Goal: Task Accomplishment & Management: Complete application form

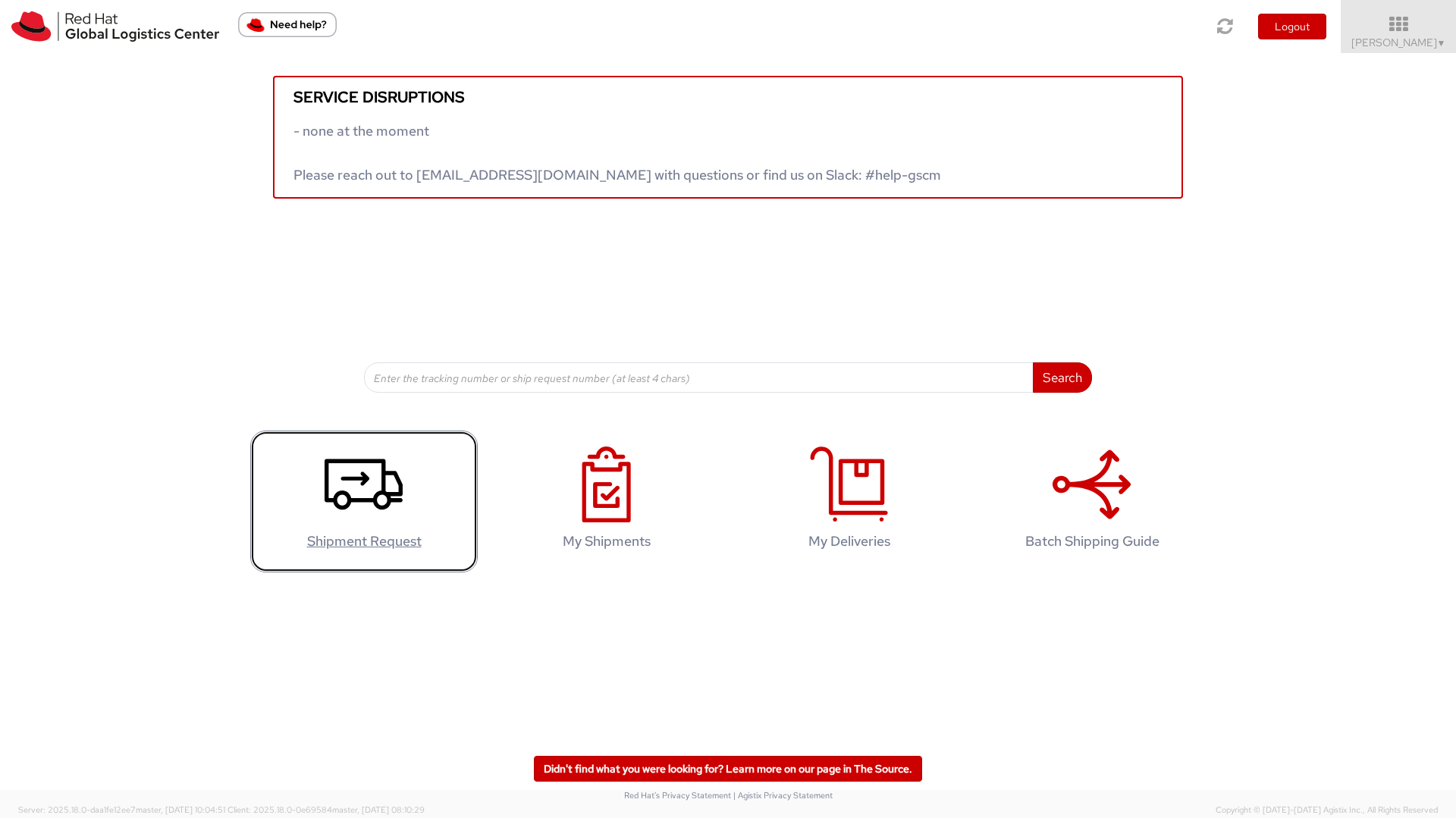
click at [366, 500] on use at bounding box center [363, 485] width 78 height 51
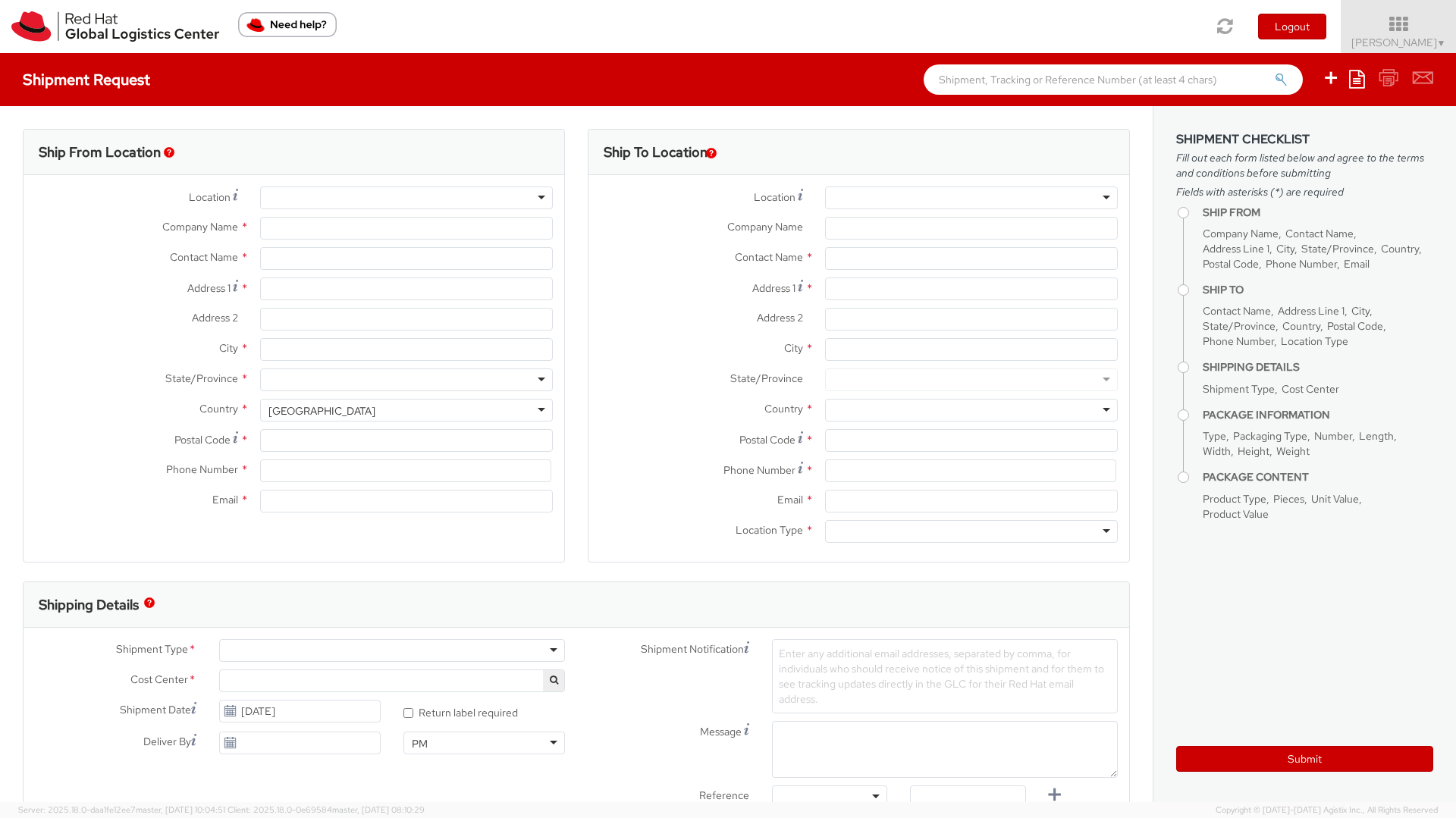
select select "947"
select select
type input "Red Hat, S.L"
type input "[PERSON_NAME]"
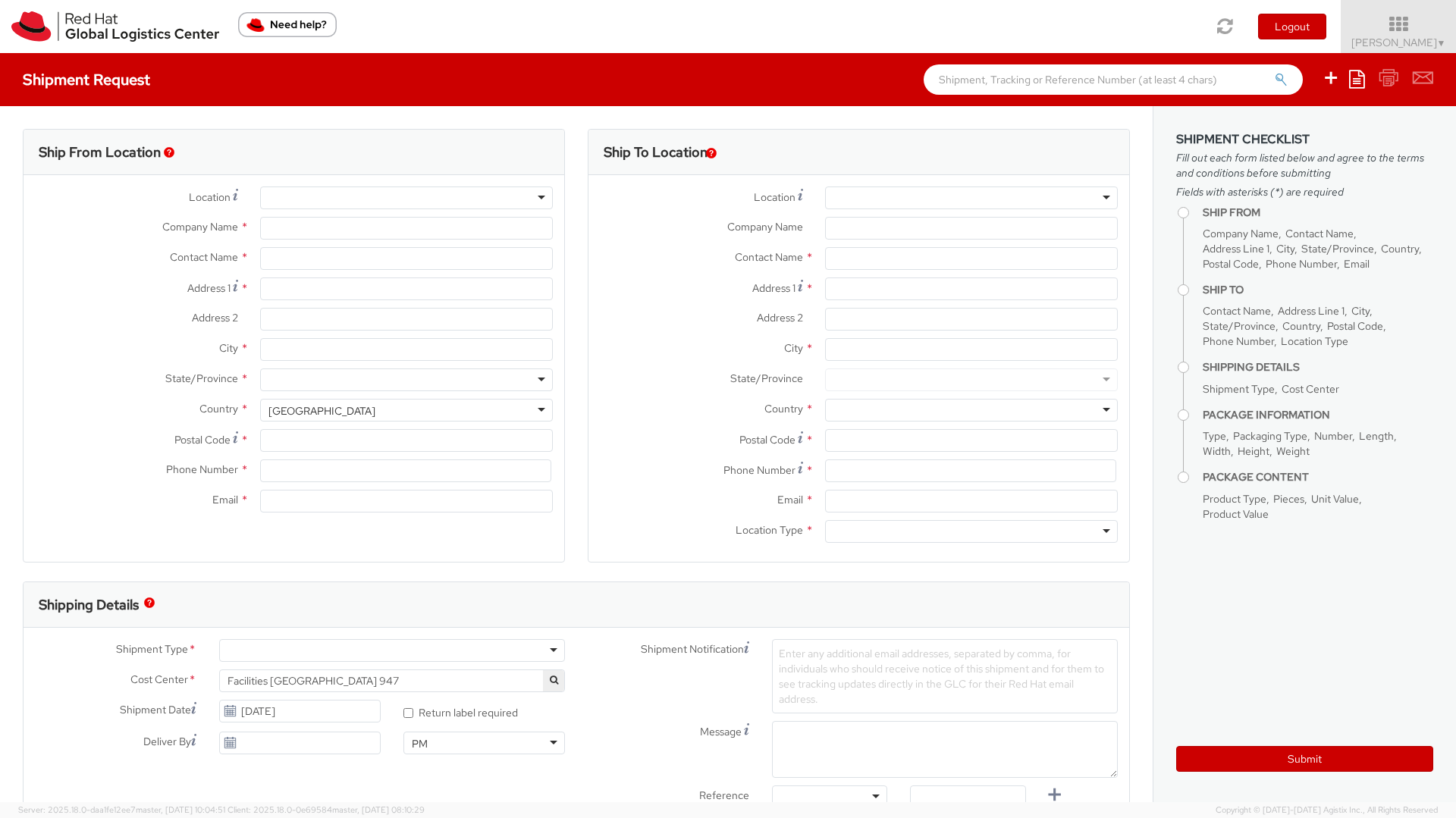
type input "[STREET_ADDRESS][PERSON_NAME]"
type input "3rd Floor"
type input "[GEOGRAPHIC_DATA]"
type input "08021"
type input "34932204205"
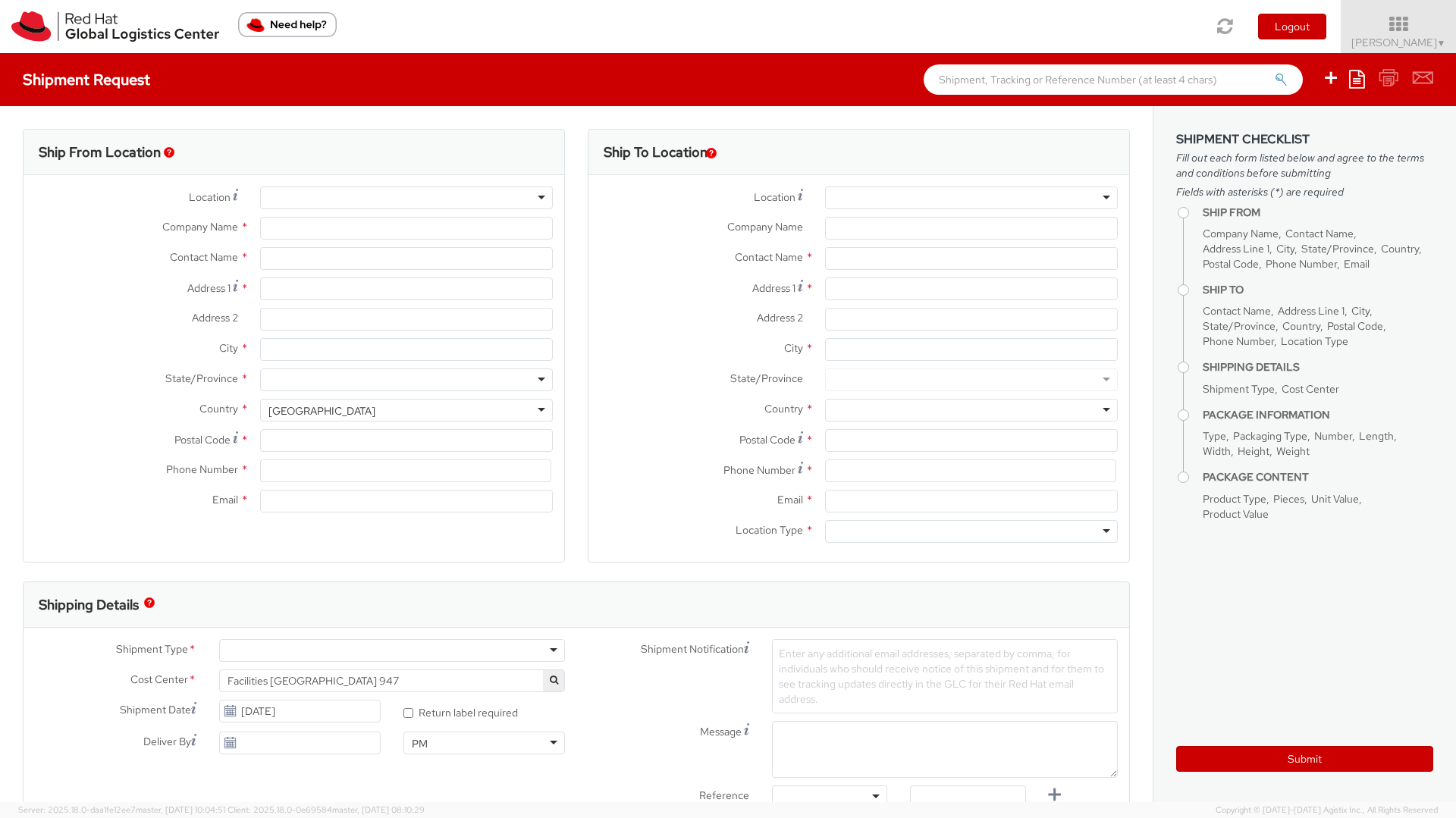
type input "[EMAIL_ADDRESS][DOMAIN_NAME]"
select select "CM"
select select "KGS"
